Goal: Complete application form

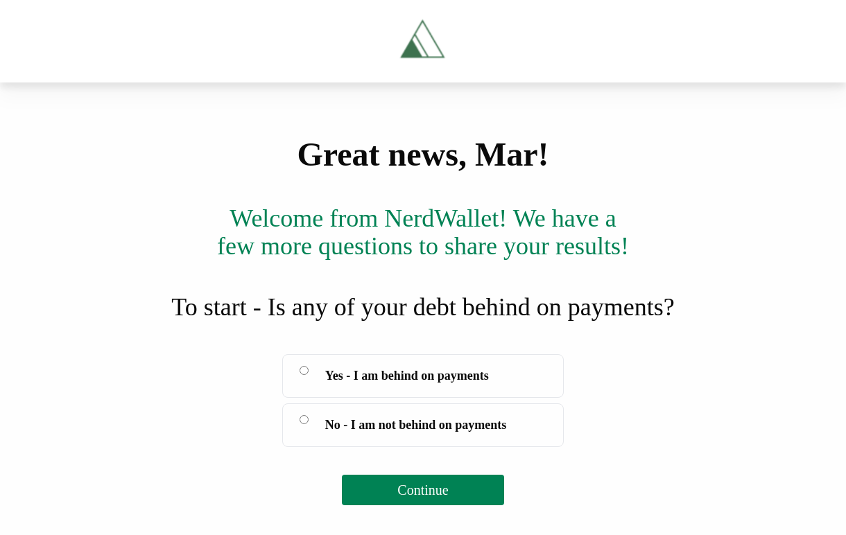
scroll to position [170, 0]
click at [407, 385] on span "Yes - I am behind on payments" at bounding box center [407, 375] width 164 height 19
click at [398, 505] on button "Continue" at bounding box center [422, 490] width 161 height 30
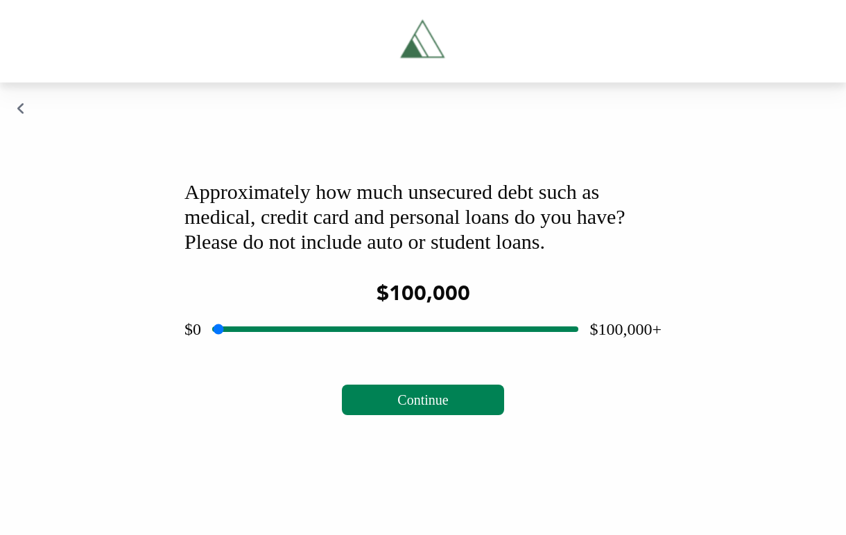
drag, startPoint x: 392, startPoint y: 422, endPoint x: 581, endPoint y: 425, distance: 189.2
type input "******"
click at [578, 351] on input "range" at bounding box center [395, 329] width 366 height 44
click at [438, 432] on div "Approximately how much unsecured debt such as medical, credit card and personal…" at bounding box center [423, 297] width 510 height 269
click at [430, 408] on span "Continue" at bounding box center [422, 399] width 51 height 15
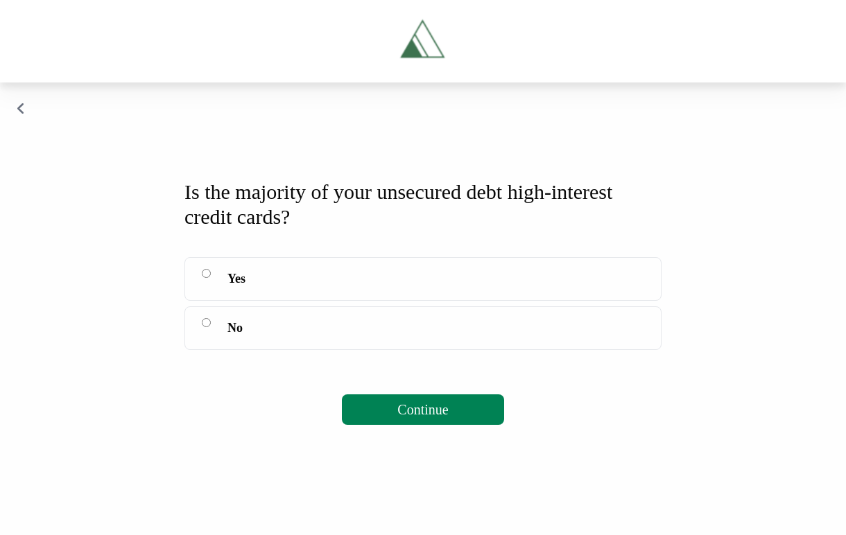
click at [277, 350] on label "No" at bounding box center [422, 328] width 477 height 44
click at [359, 425] on button "Continue" at bounding box center [422, 409] width 161 height 30
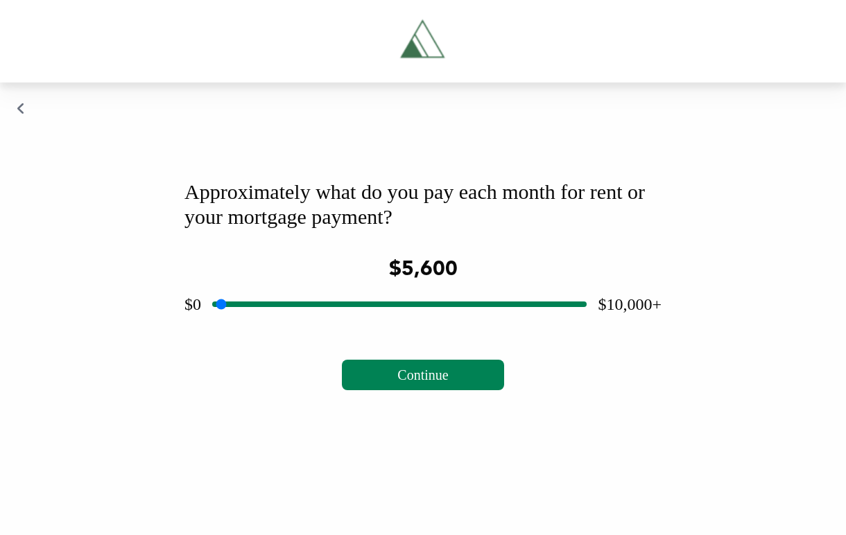
drag, startPoint x: 396, startPoint y: 420, endPoint x: 418, endPoint y: 413, distance: 22.6
type input "****"
click at [418, 326] on input "range" at bounding box center [399, 304] width 374 height 44
click at [417, 407] on div "Approximately what do you pay each month for rent or your mortgage payment? $5,…" at bounding box center [423, 285] width 510 height 244
click at [414, 383] on span "Continue" at bounding box center [422, 374] width 51 height 15
